Goal: Transaction & Acquisition: Obtain resource

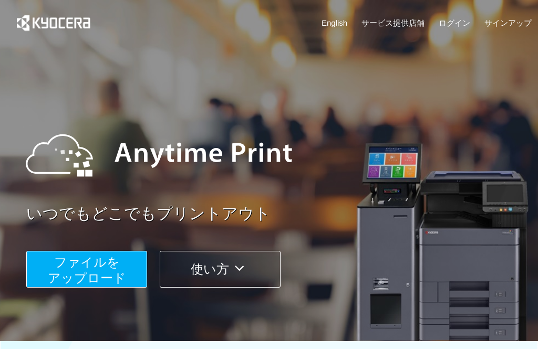
click at [73, 271] on span "ファイルを ​​アップロード" at bounding box center [87, 270] width 78 height 30
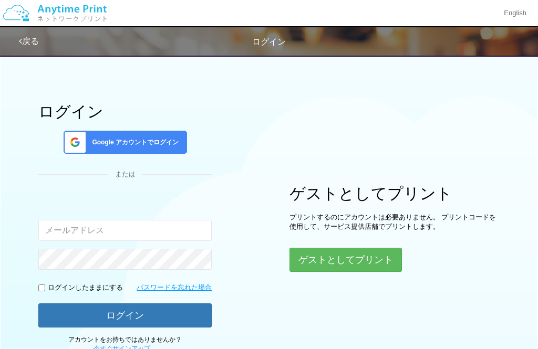
click at [376, 255] on button "ゲストとしてプリント" at bounding box center [345, 260] width 112 height 24
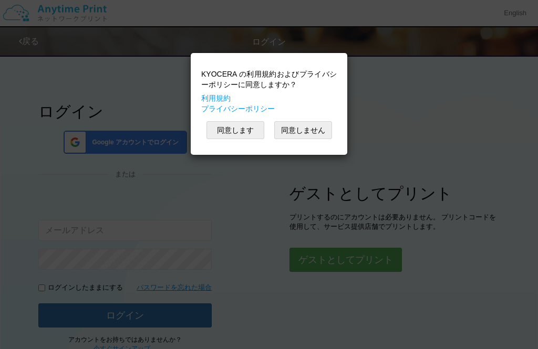
click at [240, 131] on button "同意します" at bounding box center [235, 130] width 58 height 18
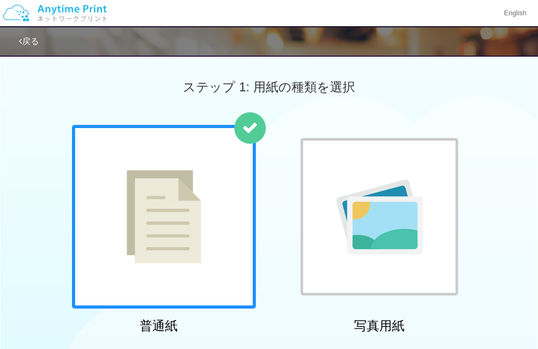
click at [213, 264] on div at bounding box center [164, 217] width 184 height 184
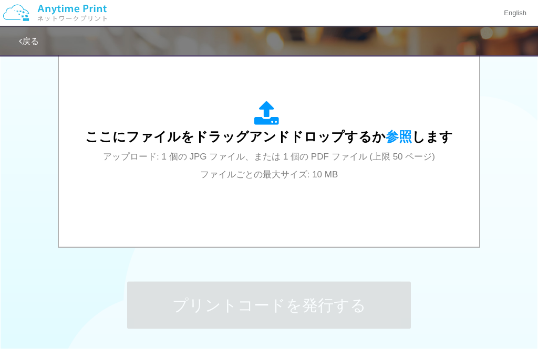
scroll to position [363, 0]
click at [400, 134] on span "参照" at bounding box center [399, 136] width 26 height 15
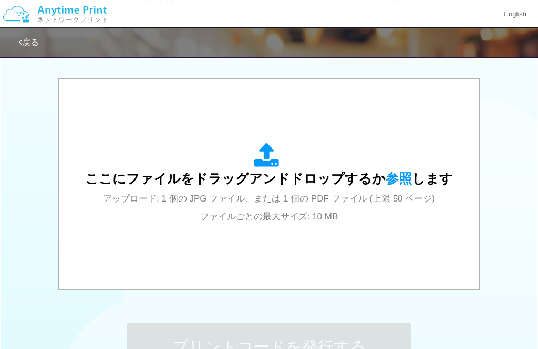
scroll to position [222, 0]
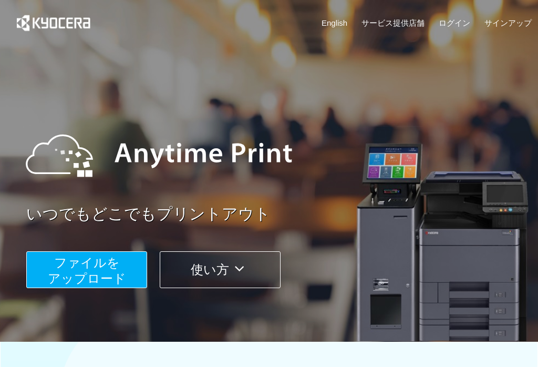
click at [98, 268] on span "ファイルを ​​アップロード" at bounding box center [87, 270] width 78 height 30
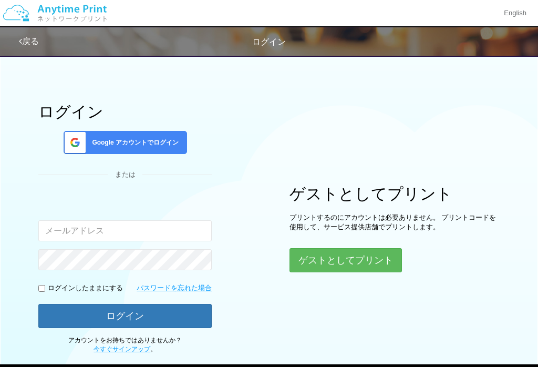
click at [330, 263] on button "ゲストとしてプリント" at bounding box center [345, 260] width 112 height 24
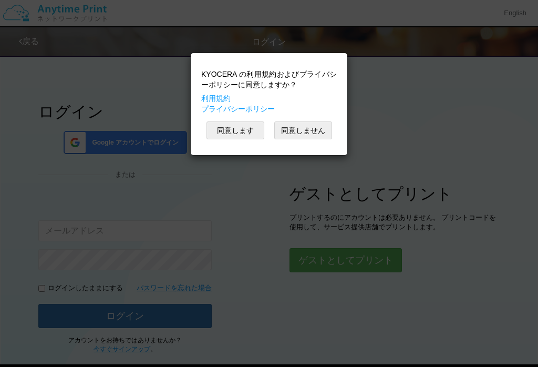
click at [241, 127] on button "同意します" at bounding box center [235, 130] width 58 height 18
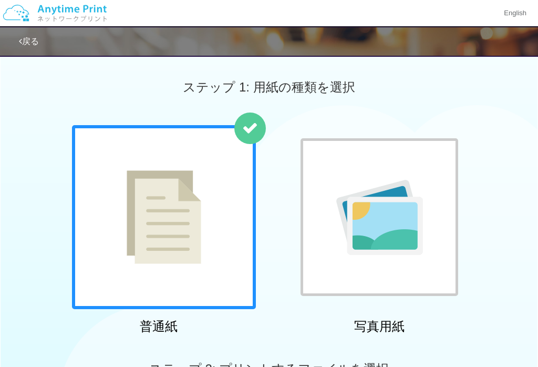
click at [137, 232] on img at bounding box center [164, 216] width 75 height 93
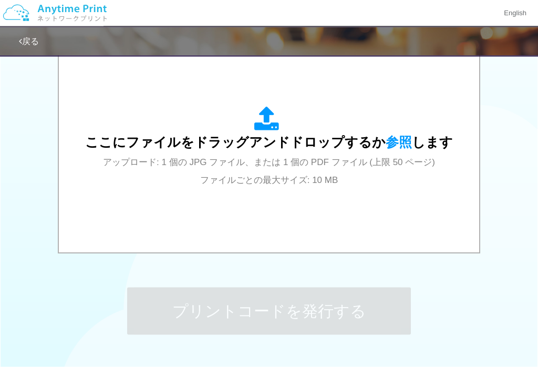
scroll to position [358, 0]
click at [399, 141] on span "参照" at bounding box center [399, 141] width 26 height 15
click at [398, 144] on span "参照" at bounding box center [399, 141] width 26 height 15
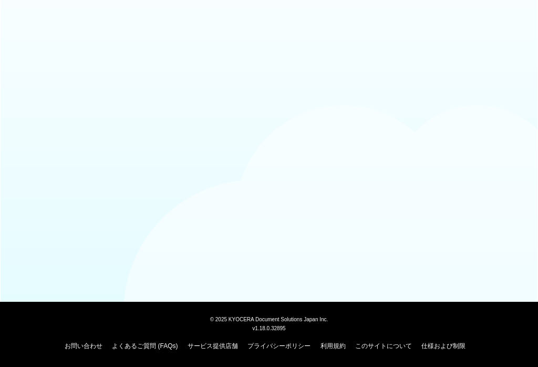
click at [370, 128] on body "© 2025 KYOCERA Document Solutions Japan Inc. v1.18.0.32895 お問い合わせ よくあるご質問 (FAQs…" at bounding box center [269, 183] width 538 height 367
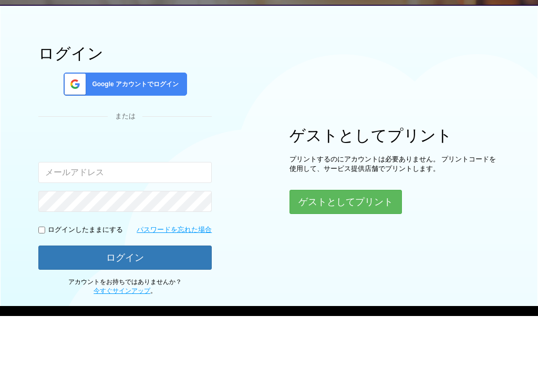
scroll to position [45, 0]
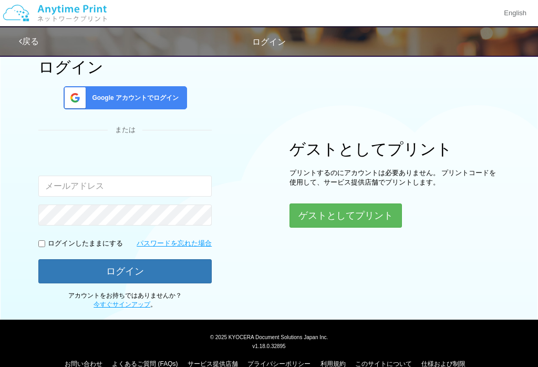
click at [162, 360] on link "よくあるご質問 (FAQs)" at bounding box center [145, 363] width 66 height 7
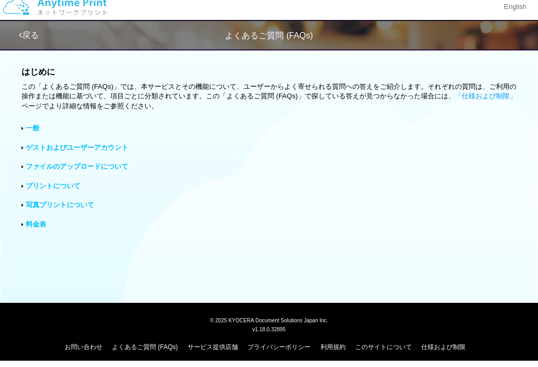
scroll to position [7, 0]
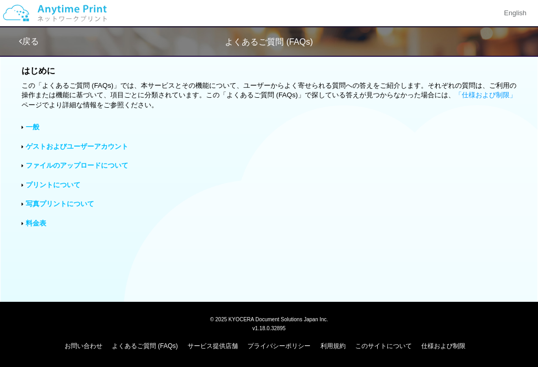
click at [100, 164] on link "ファイルのアップロードについて" at bounding box center [77, 165] width 102 height 8
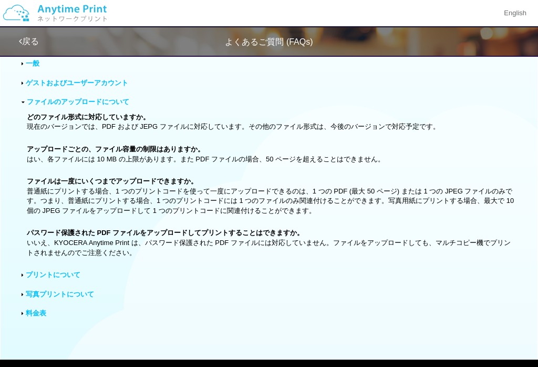
scroll to position [107, 0]
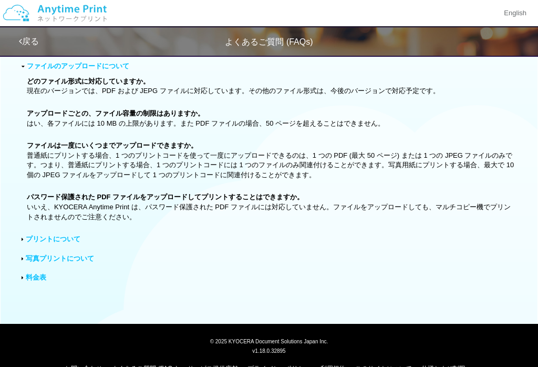
click at [43, 274] on link "料金表" at bounding box center [36, 277] width 20 height 8
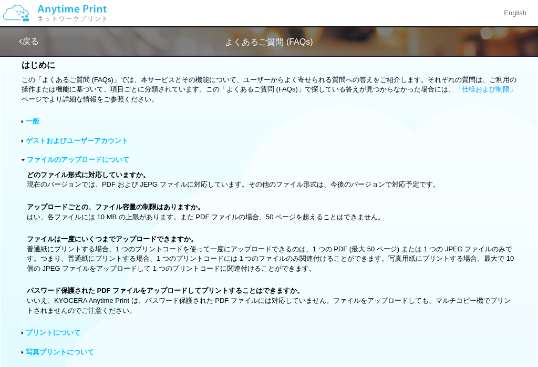
scroll to position [0, 0]
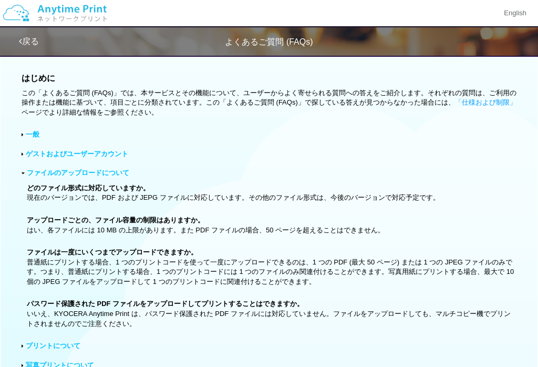
click at [116, 154] on link "ゲストおよびユーザーアカウント" at bounding box center [77, 154] width 102 height 8
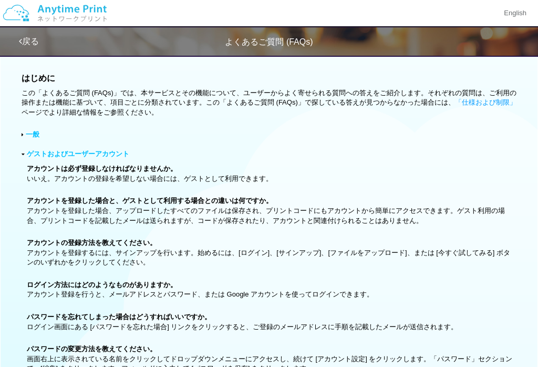
click at [38, 30] on img at bounding box center [55, 13] width 112 height 37
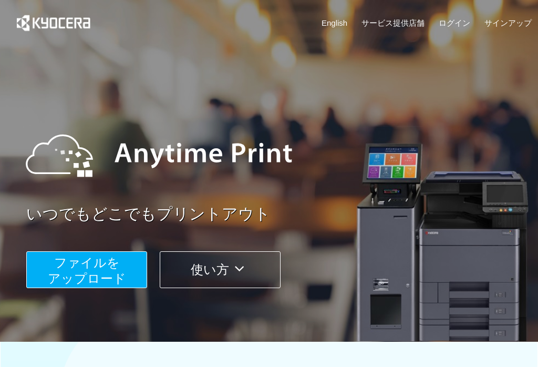
click at [253, 268] on button "使い方" at bounding box center [220, 269] width 121 height 37
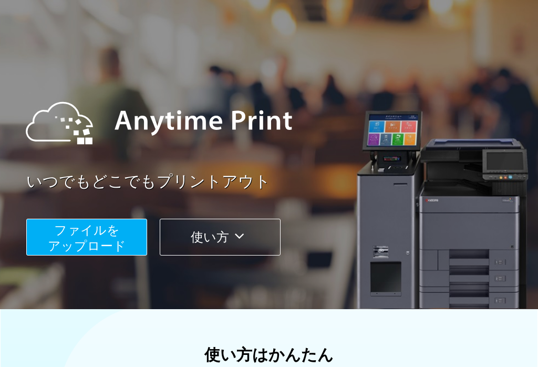
scroll to position [32, 0]
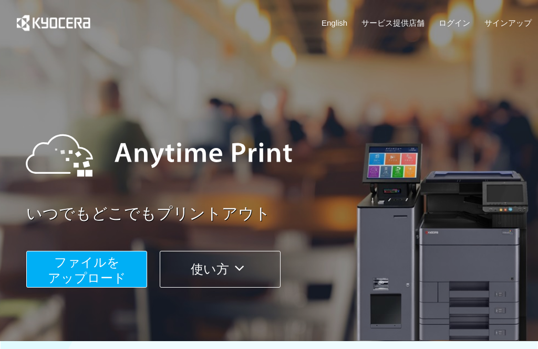
click at [78, 273] on span "ファイルを ​​アップロード" at bounding box center [87, 270] width 78 height 30
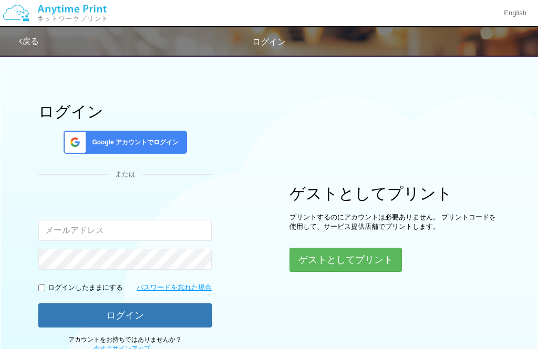
click at [328, 266] on button "ゲストとしてプリント" at bounding box center [345, 260] width 112 height 24
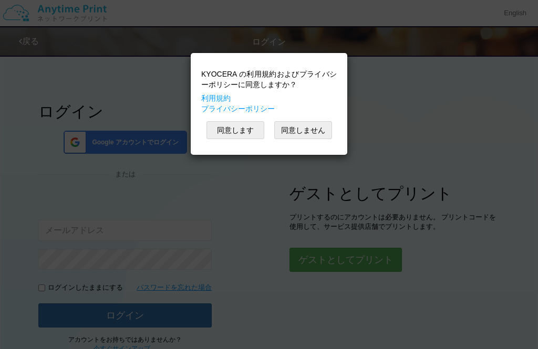
click at [244, 124] on button "同意します" at bounding box center [235, 130] width 58 height 18
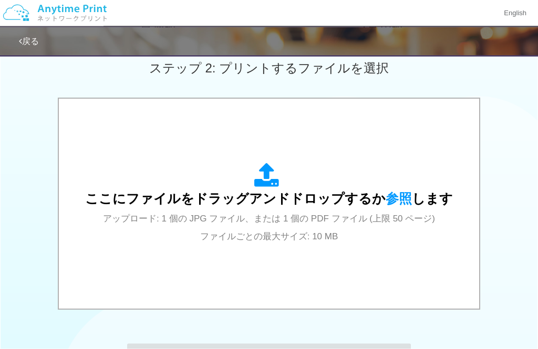
scroll to position [301, 0]
click at [397, 201] on span "参照" at bounding box center [399, 198] width 26 height 15
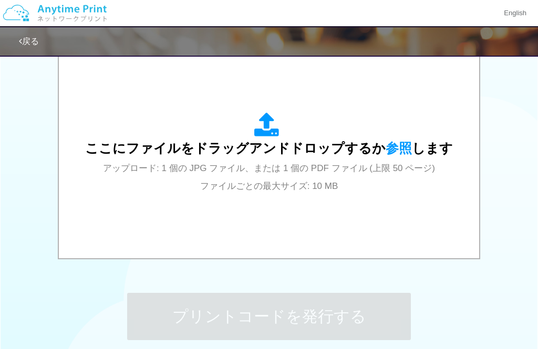
scroll to position [352, 0]
click at [398, 151] on span "参照" at bounding box center [399, 147] width 26 height 15
click at [398, 145] on span "参照" at bounding box center [399, 147] width 26 height 15
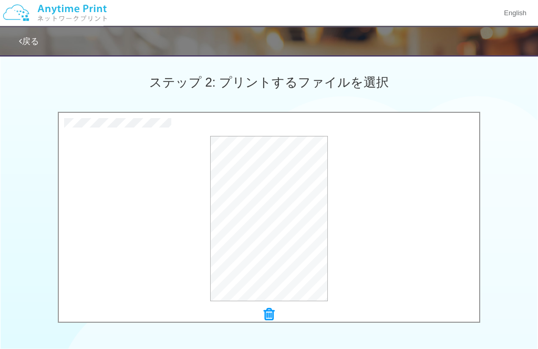
scroll to position [287, 0]
click at [271, 308] on icon at bounding box center [269, 315] width 11 height 14
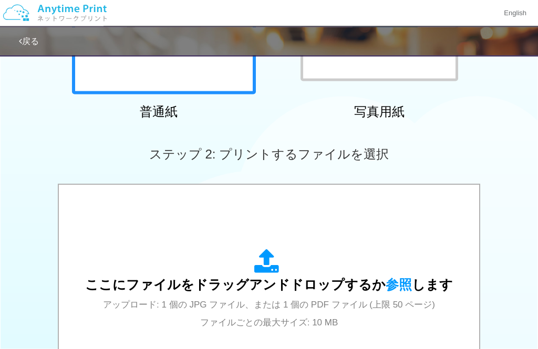
scroll to position [215, 0]
click at [406, 279] on span "参照" at bounding box center [399, 284] width 26 height 15
click at [403, 286] on span "参照" at bounding box center [399, 284] width 26 height 15
click at [388, 283] on span "参照" at bounding box center [399, 284] width 26 height 15
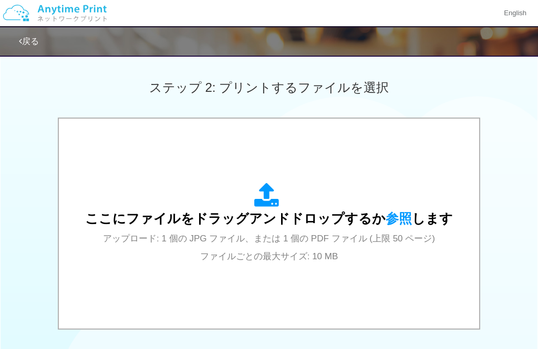
scroll to position [319, 0]
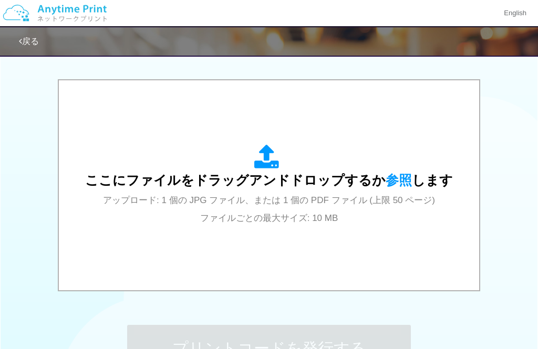
click at [392, 189] on div "ここにファイルをドラッグアンドドロップするか 参照 します アップロード: 1 個の JPG ファイル、または 1 個の PDF ファイル (上限 50 ペー…" at bounding box center [269, 185] width 368 height 82
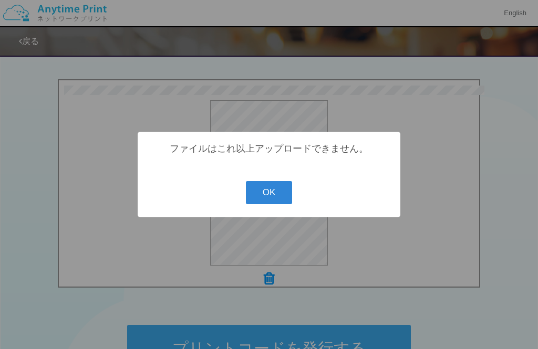
click at [276, 204] on button "OK" at bounding box center [269, 192] width 47 height 23
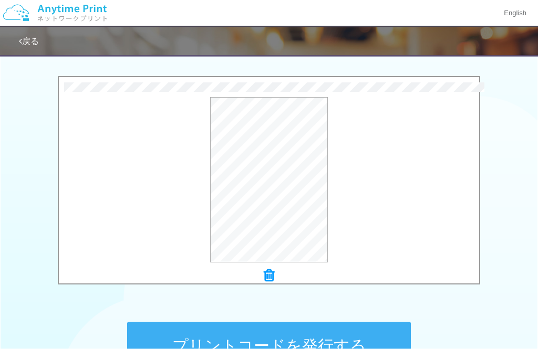
scroll to position [323, 0]
click at [360, 205] on div "プレビュー" at bounding box center [269, 179] width 420 height 165
